Goal: Task Accomplishment & Management: Manage account settings

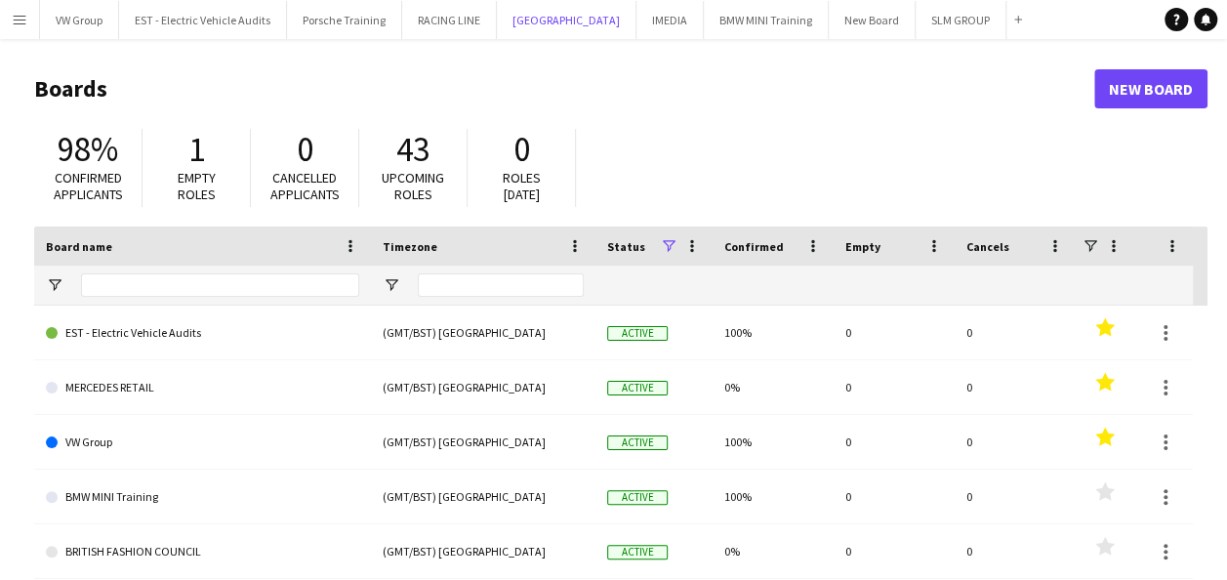
drag, startPoint x: 0, startPoint y: 0, endPoint x: 270, endPoint y: 123, distance: 297.1
click at [270, 123] on div "Menu Boards Boards Boards All jobs Status Workforce Workforce My Workforce Recr…" at bounding box center [613, 372] width 1227 height 744
click at [19, 14] on app-icon "Menu" at bounding box center [20, 20] width 16 height 16
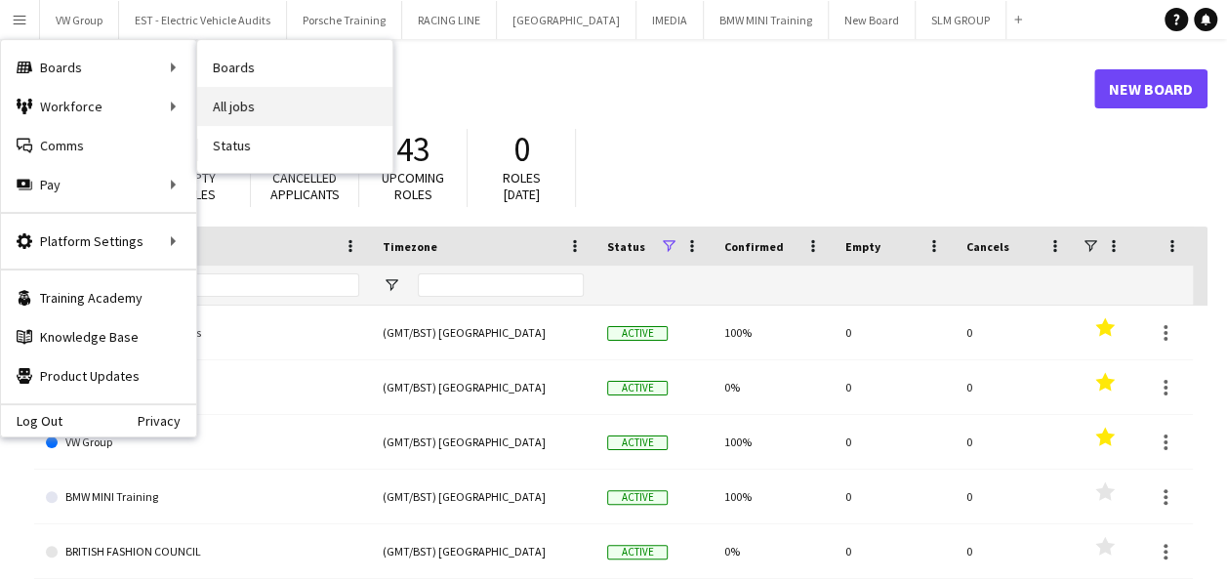
click at [226, 101] on link "All jobs" at bounding box center [294, 106] width 195 height 39
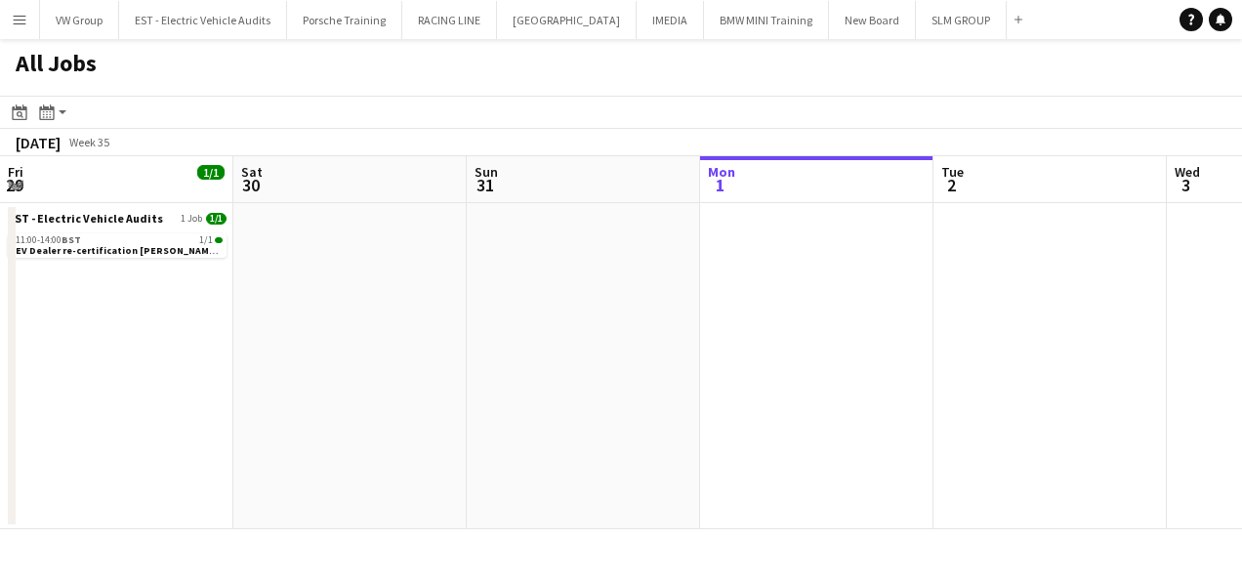
scroll to position [0, 467]
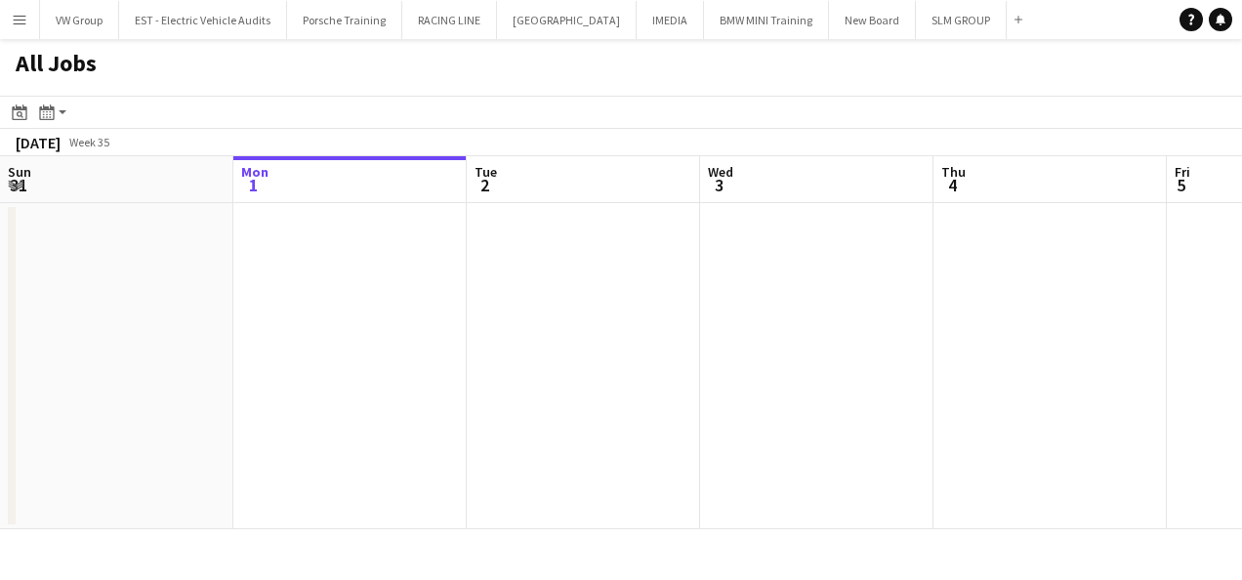
click at [20, 22] on app-icon "Menu" at bounding box center [20, 20] width 16 height 16
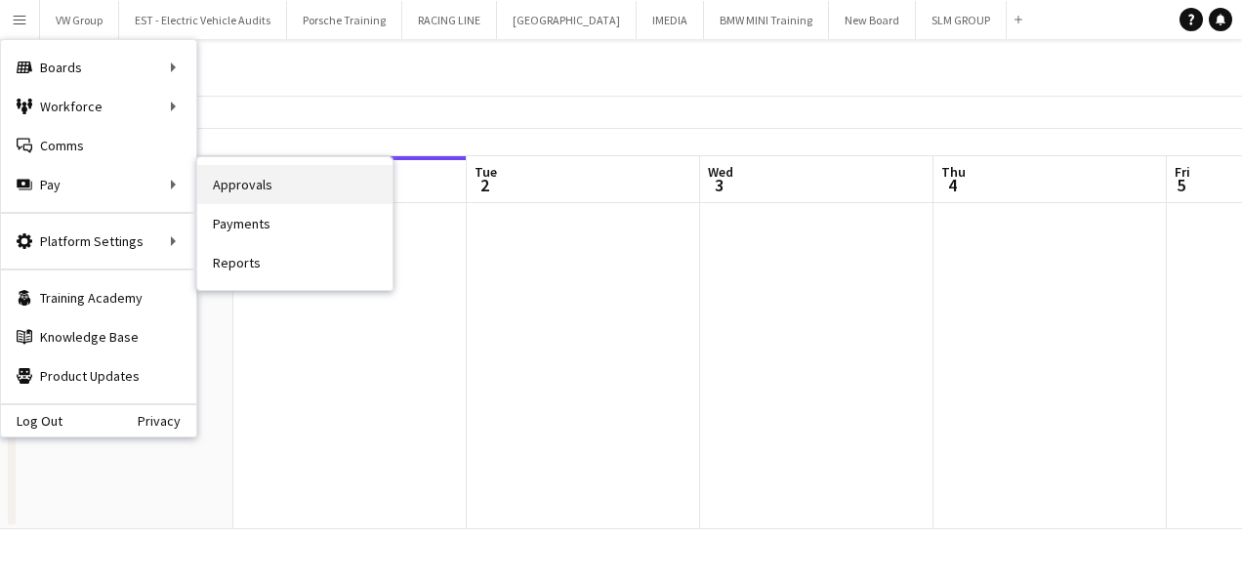
click at [229, 186] on link "Approvals" at bounding box center [294, 184] width 195 height 39
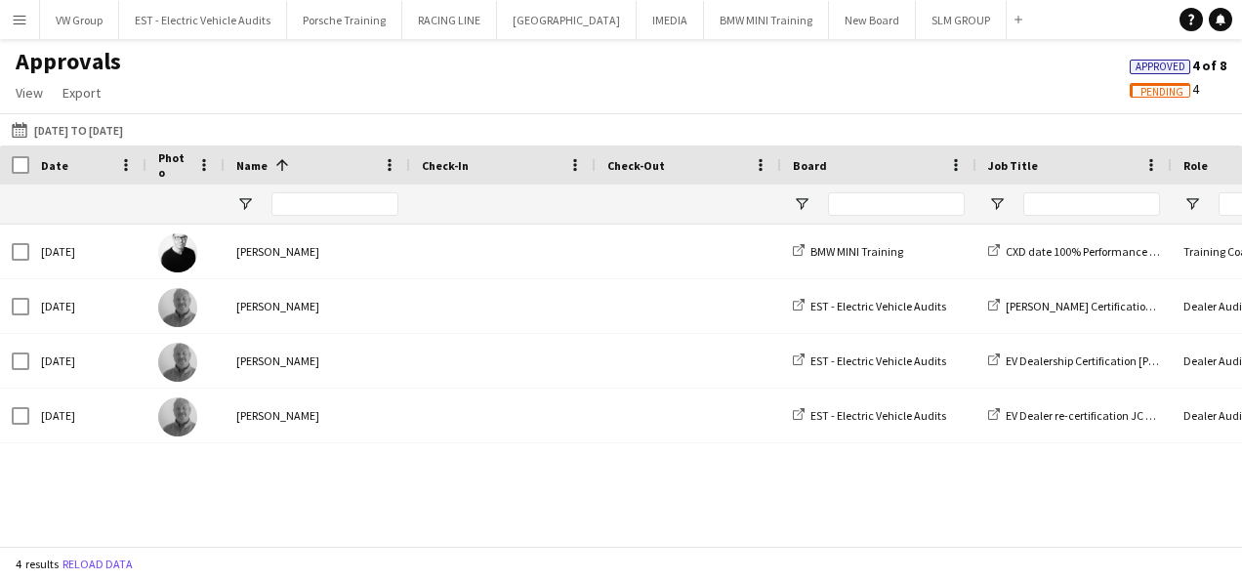
click at [1162, 93] on span "Pending" at bounding box center [1161, 92] width 43 height 13
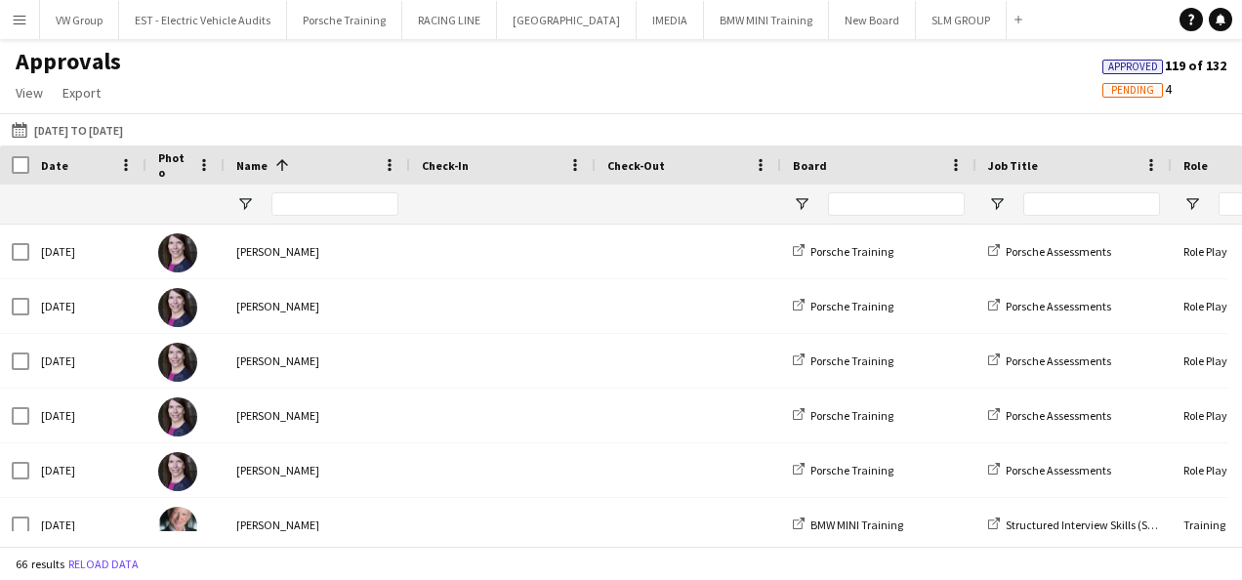
click at [1137, 93] on span "Pending" at bounding box center [1132, 90] width 43 height 13
